Goal: Find specific page/section: Find specific page/section

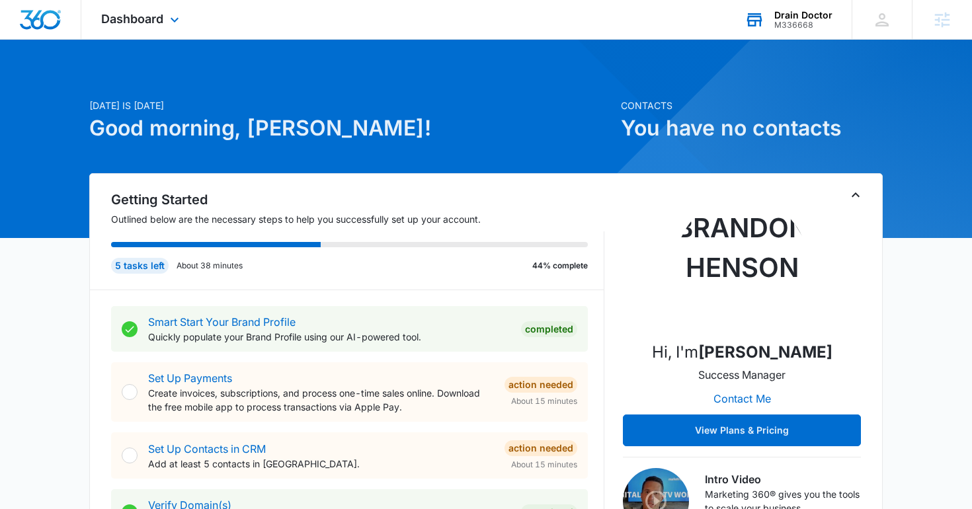
click at [797, 10] on div "Drain Doctor" at bounding box center [804, 15] width 58 height 11
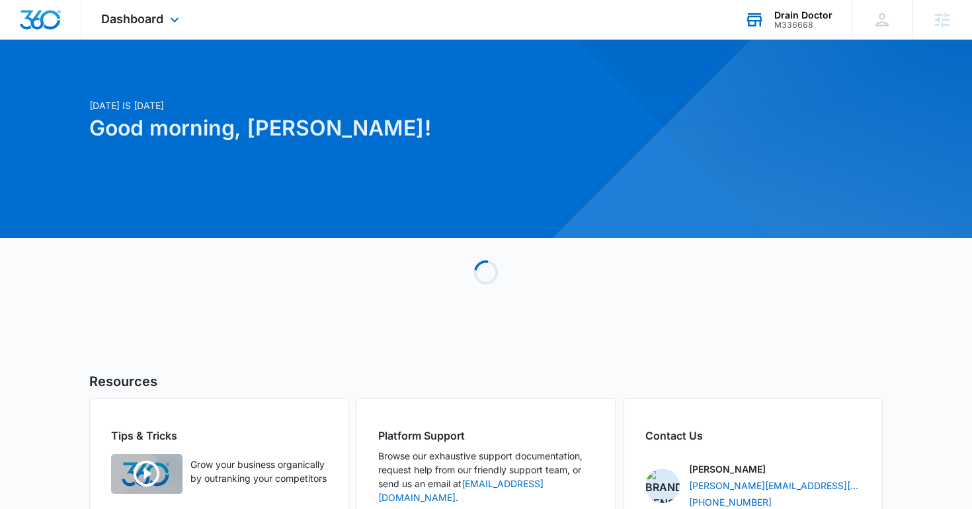
click at [824, 21] on div "M336668" at bounding box center [804, 25] width 58 height 9
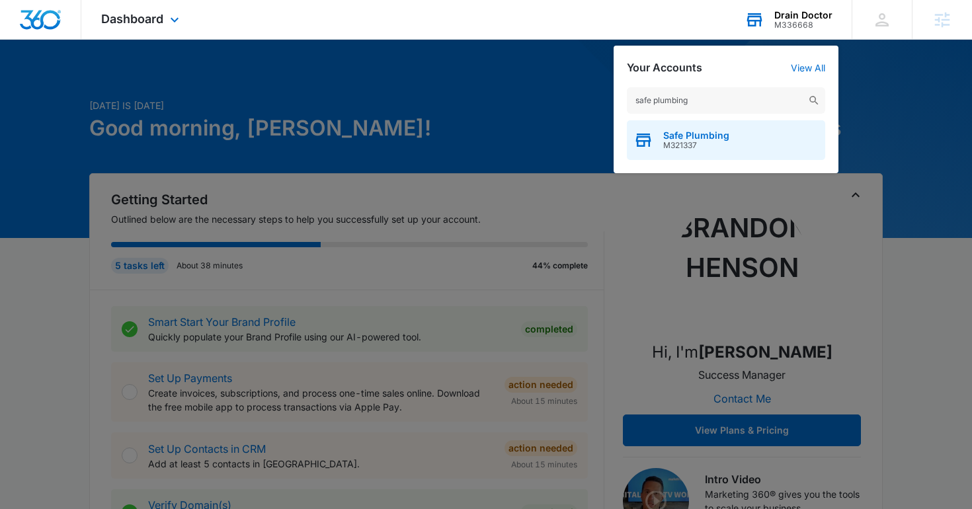
type input "safe plumbing"
click at [689, 143] on span "M321337" at bounding box center [697, 145] width 66 height 9
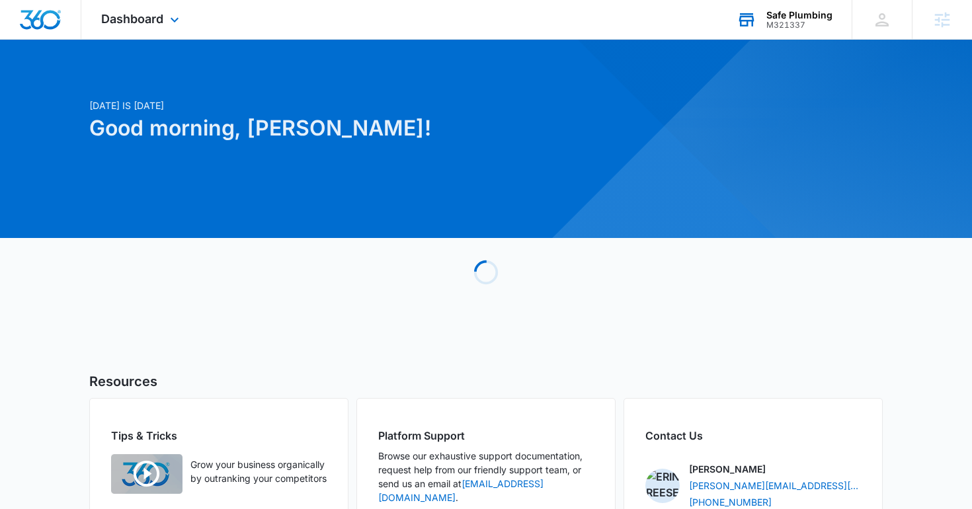
click at [136, 11] on div "Dashboard Apps Reputation Websites Forms CRM Email Social Shop Content Ads Inte…" at bounding box center [141, 19] width 121 height 39
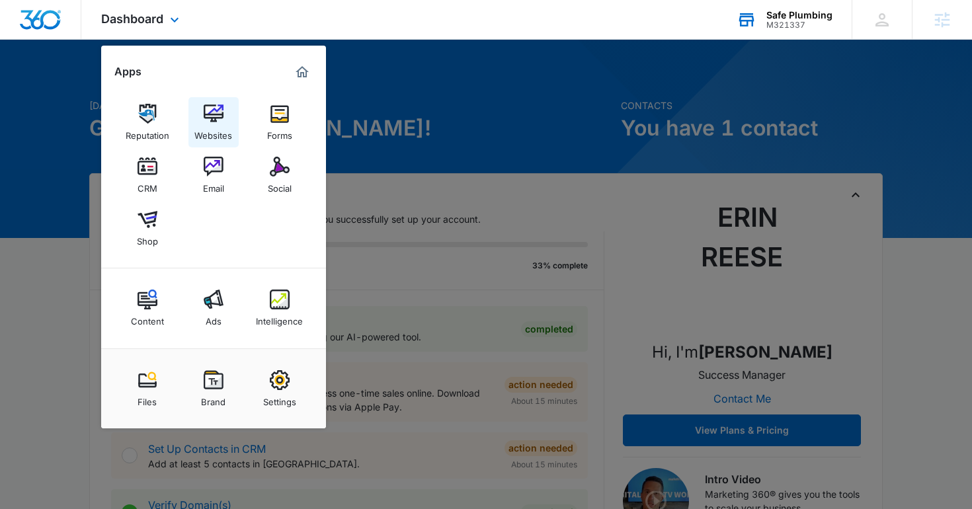
click at [232, 114] on link "Websites" at bounding box center [214, 122] width 50 height 50
